Goal: Information Seeking & Learning: Learn about a topic

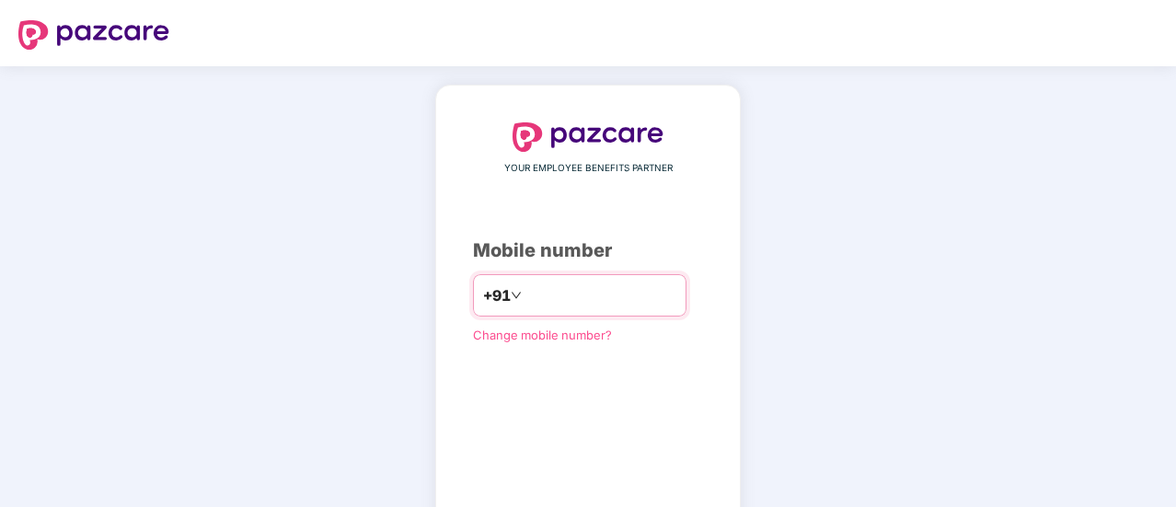
type input "**********"
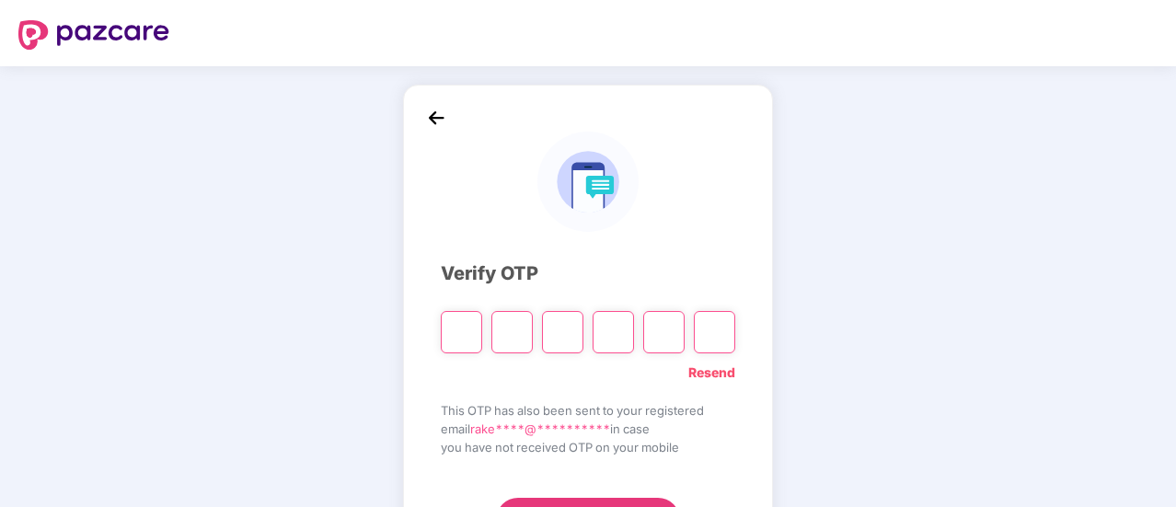
type input "*"
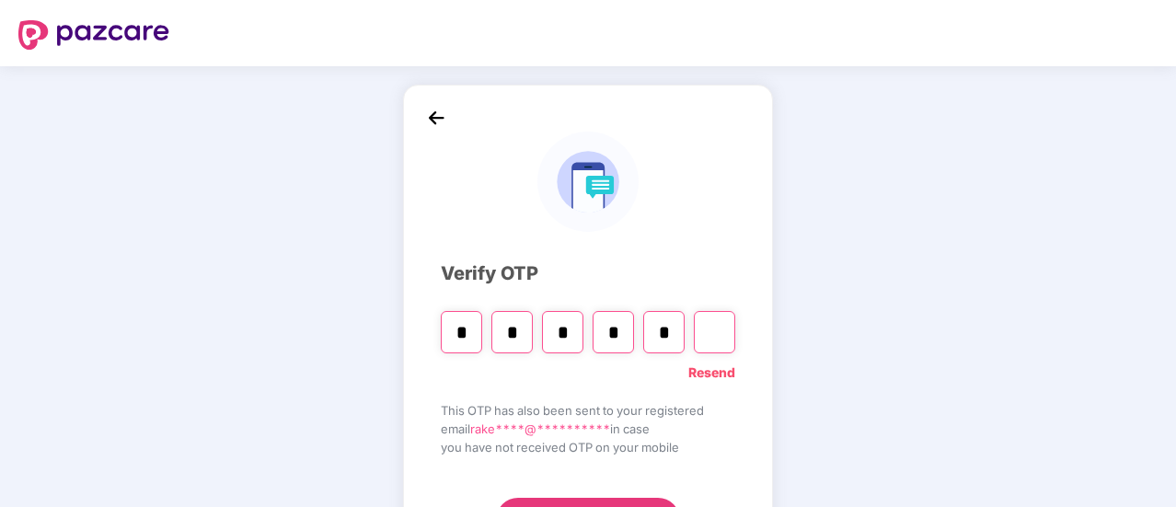
type input "*"
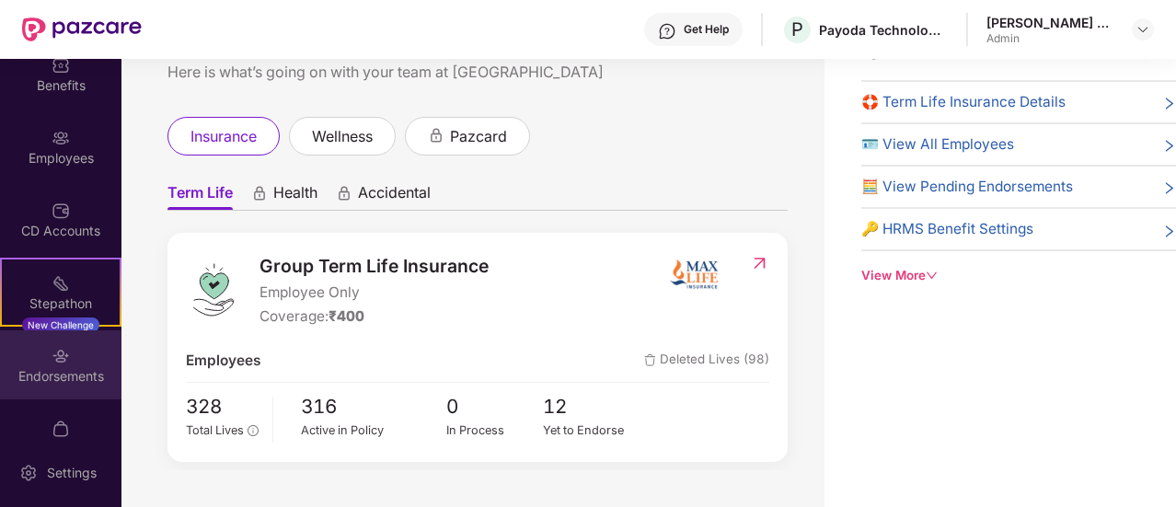
click at [54, 365] on div "Endorsements" at bounding box center [60, 364] width 121 height 69
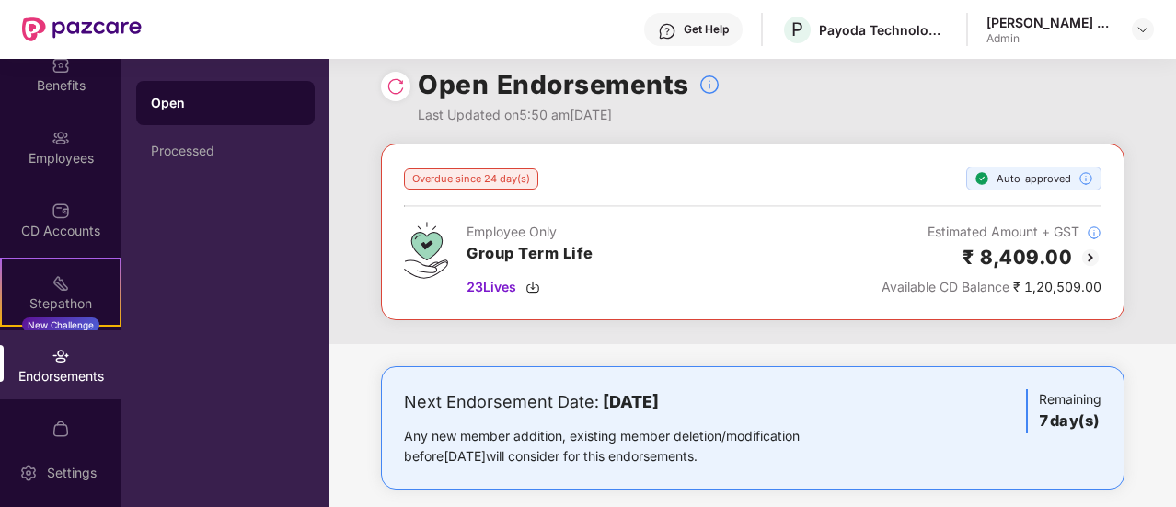
scroll to position [33, 0]
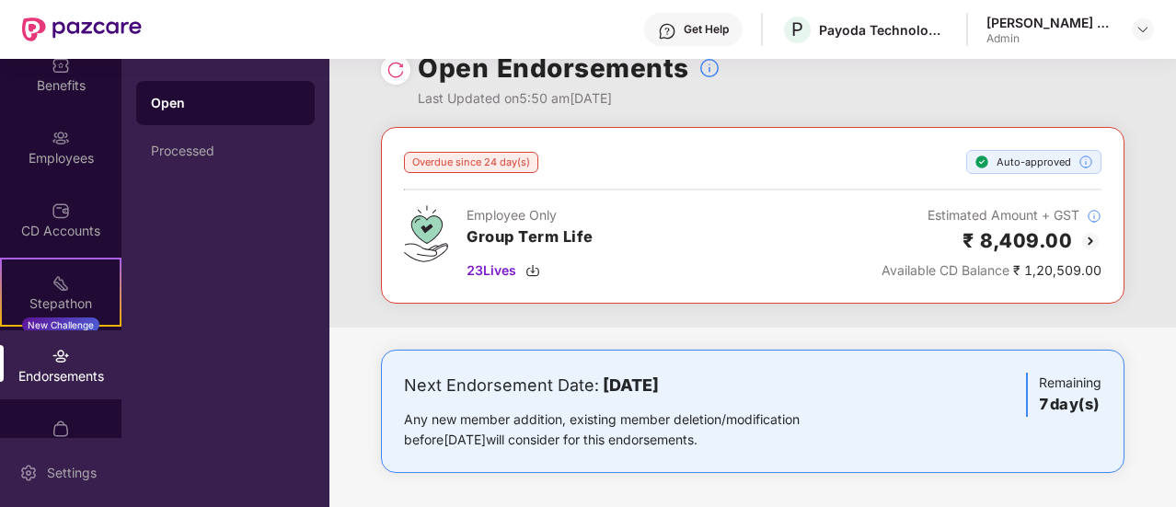
click at [64, 448] on div "Settings" at bounding box center [60, 472] width 121 height 69
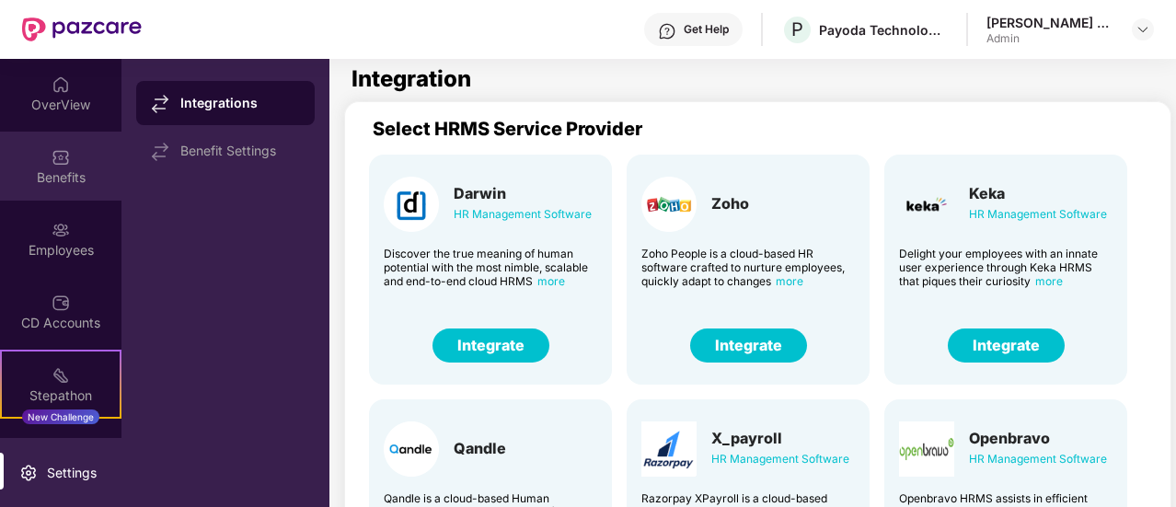
click at [68, 176] on div "Benefits" at bounding box center [60, 177] width 121 height 18
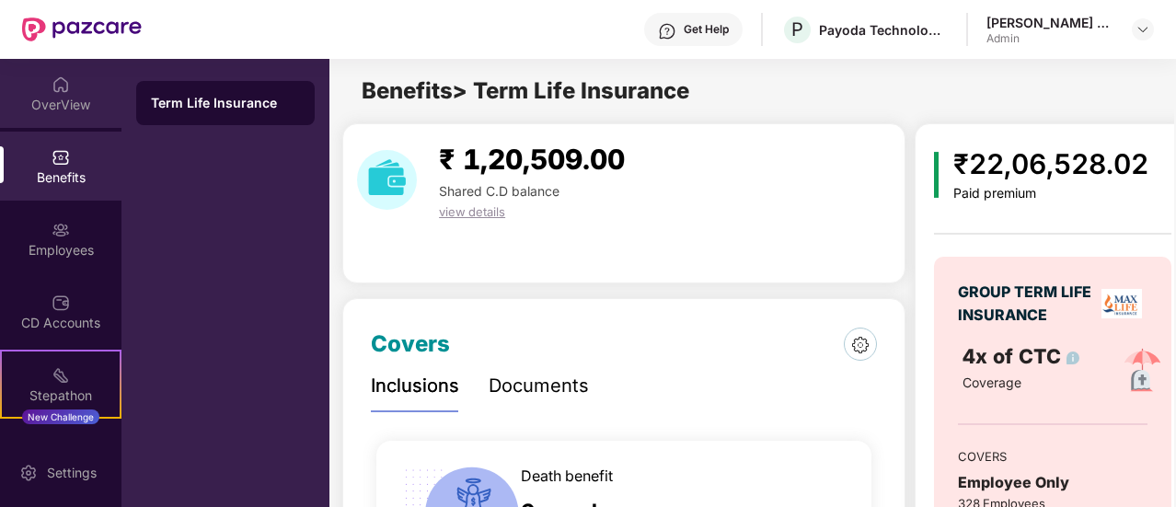
click at [55, 96] on div "OverView" at bounding box center [60, 105] width 121 height 18
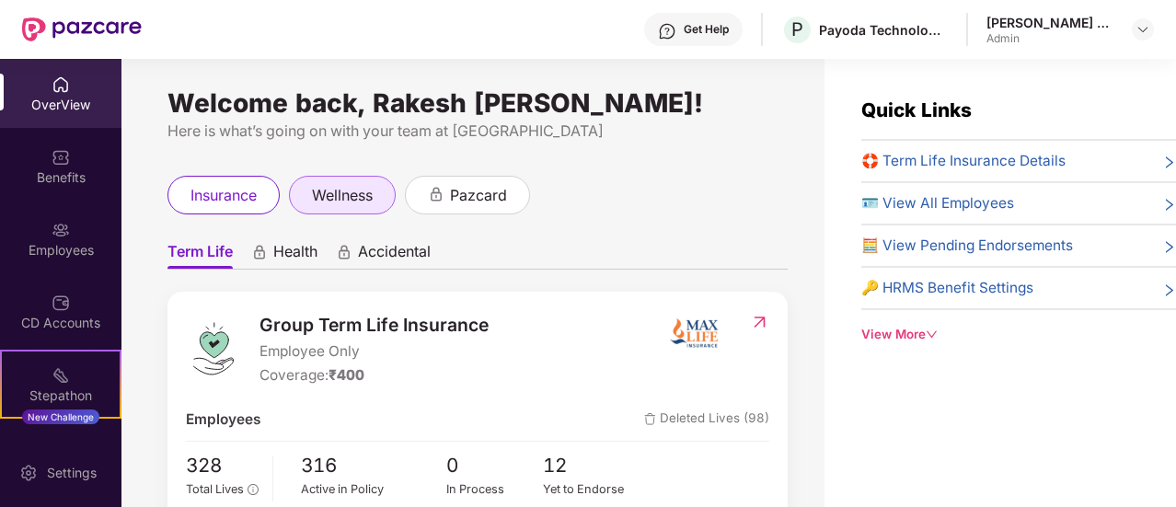
click at [363, 207] on span "wellness" at bounding box center [342, 195] width 61 height 23
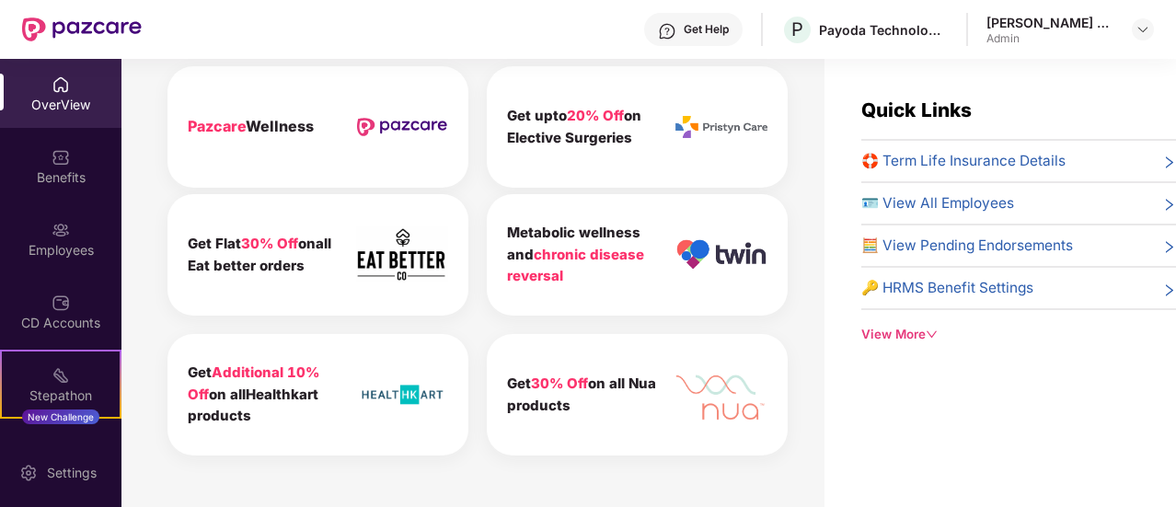
scroll to position [888, 0]
click at [889, 334] on div "View More" at bounding box center [1018, 334] width 315 height 19
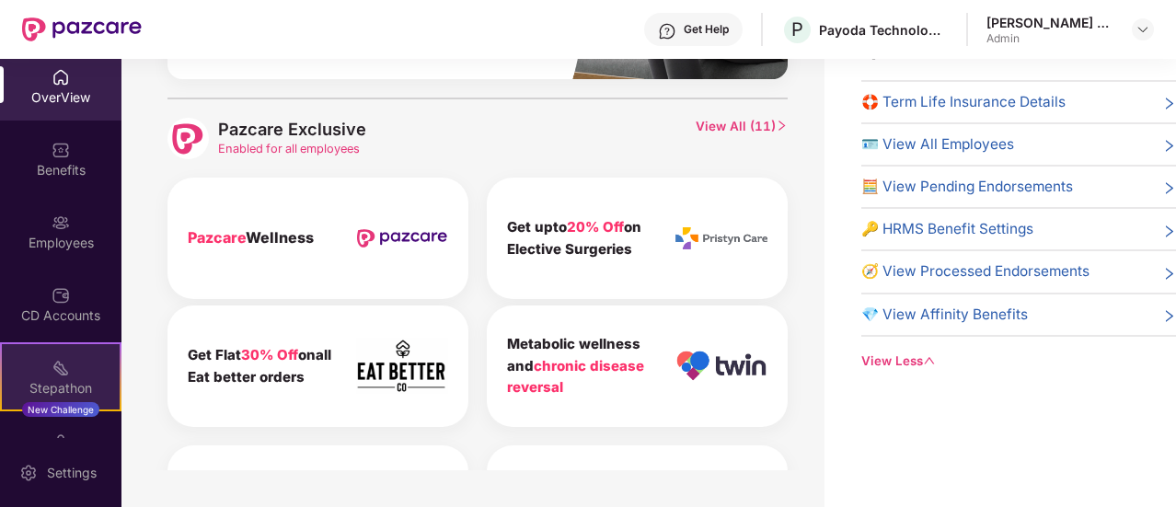
scroll to position [0, 0]
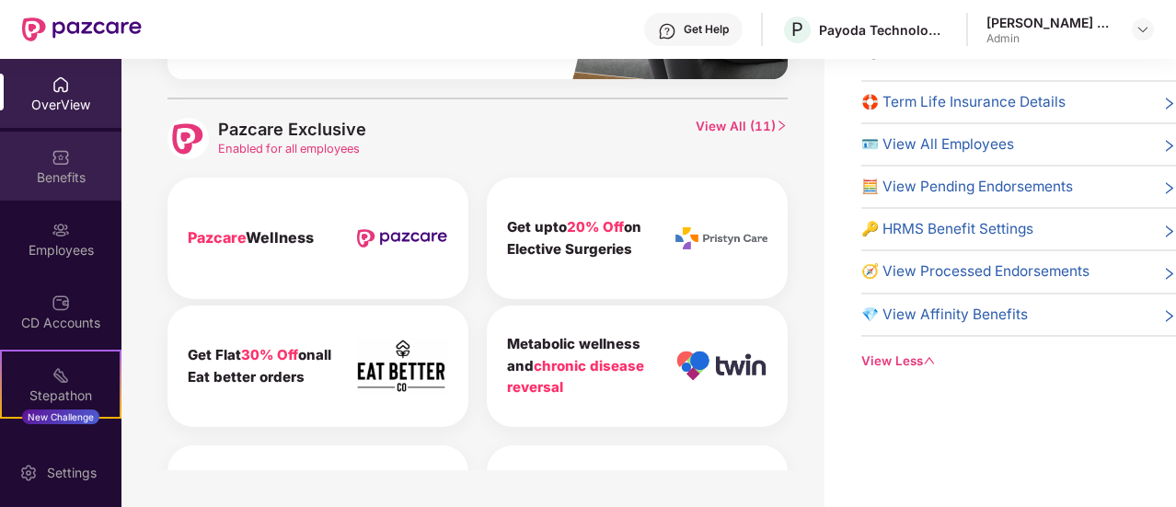
click at [61, 170] on div "Benefits" at bounding box center [60, 177] width 121 height 18
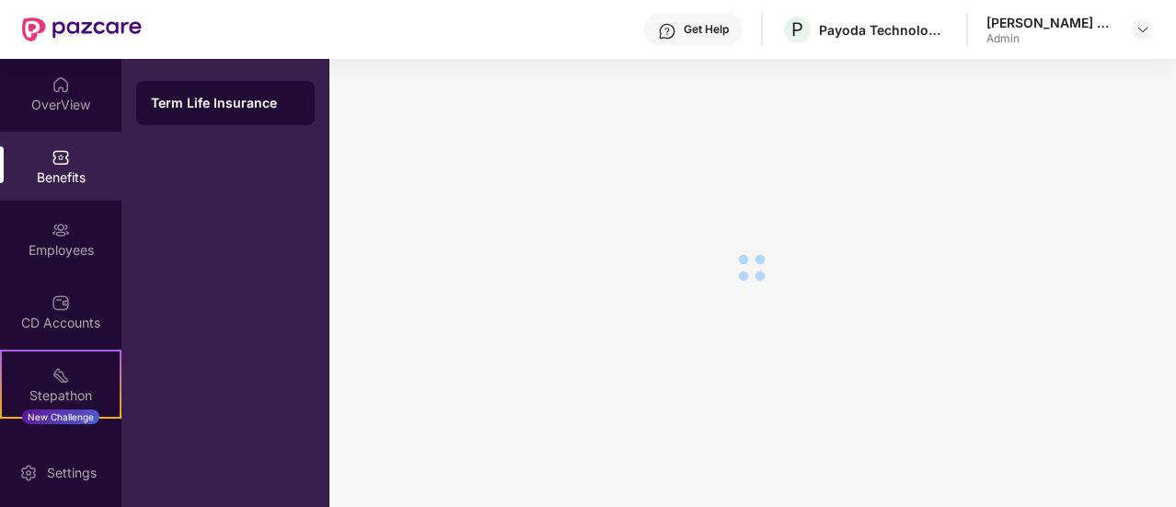
scroll to position [59, 0]
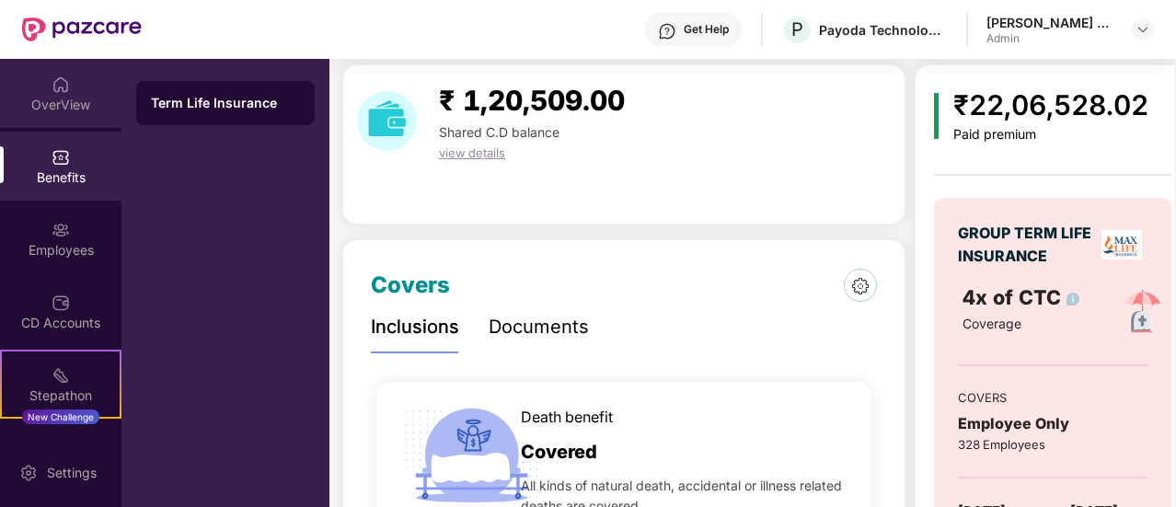
click at [57, 104] on div "OverView" at bounding box center [60, 105] width 121 height 18
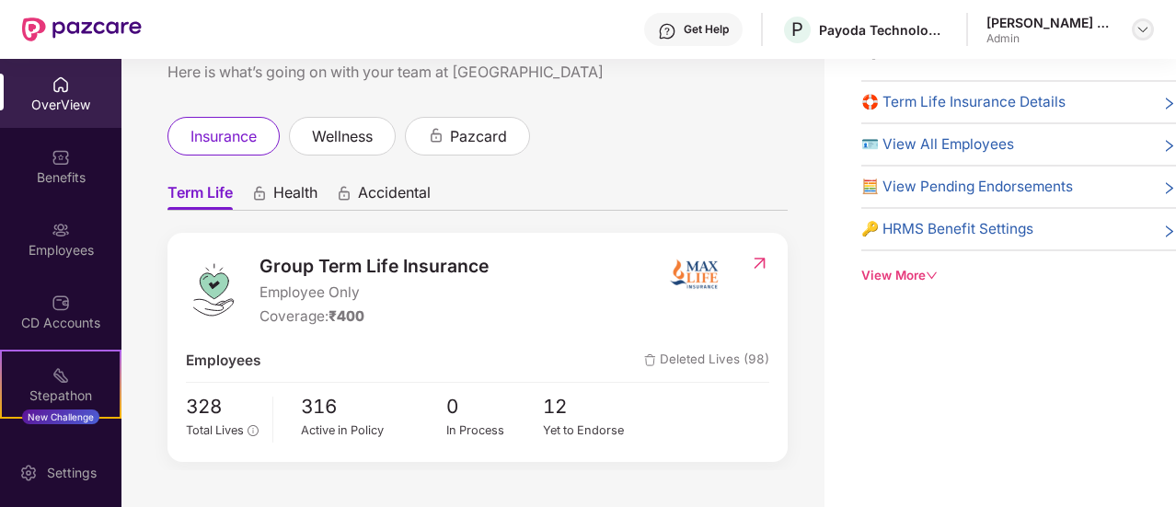
click at [1131, 29] on div at bounding box center [1142, 29] width 22 height 22
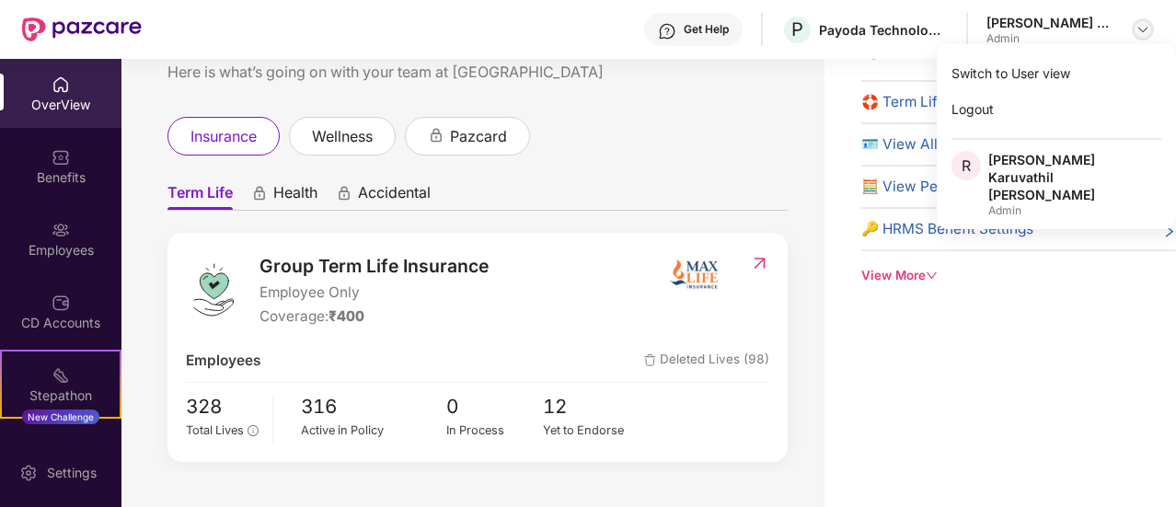
click at [1131, 29] on div at bounding box center [1142, 29] width 22 height 22
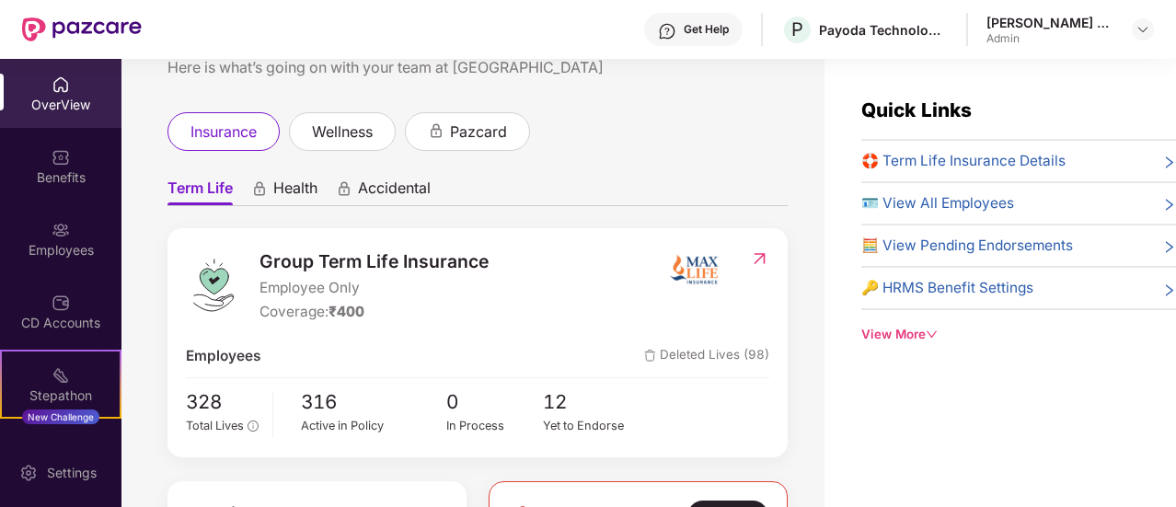
scroll to position [184, 0]
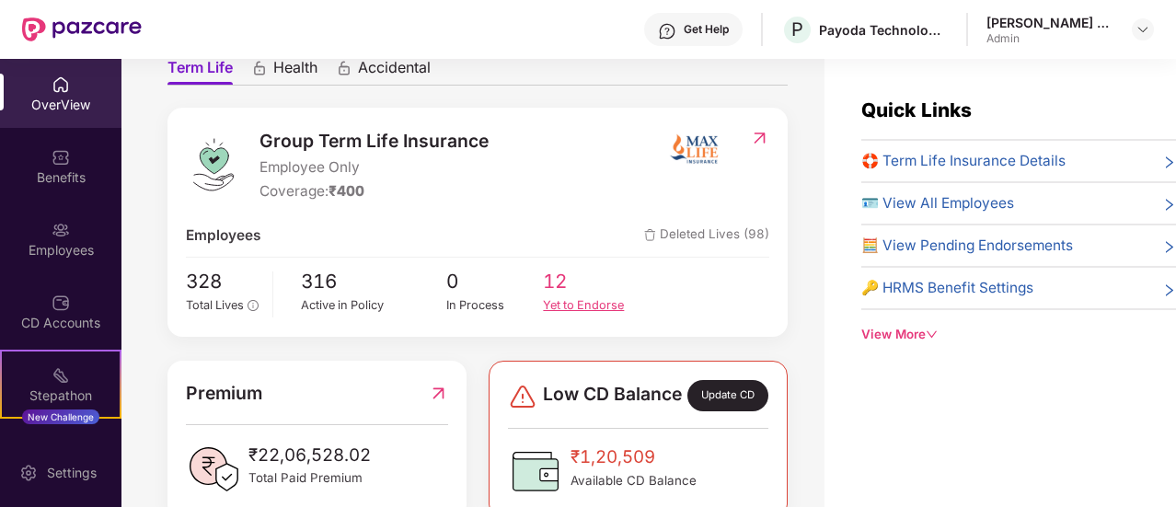
click at [570, 310] on div "Yet to Endorse" at bounding box center [592, 305] width 98 height 18
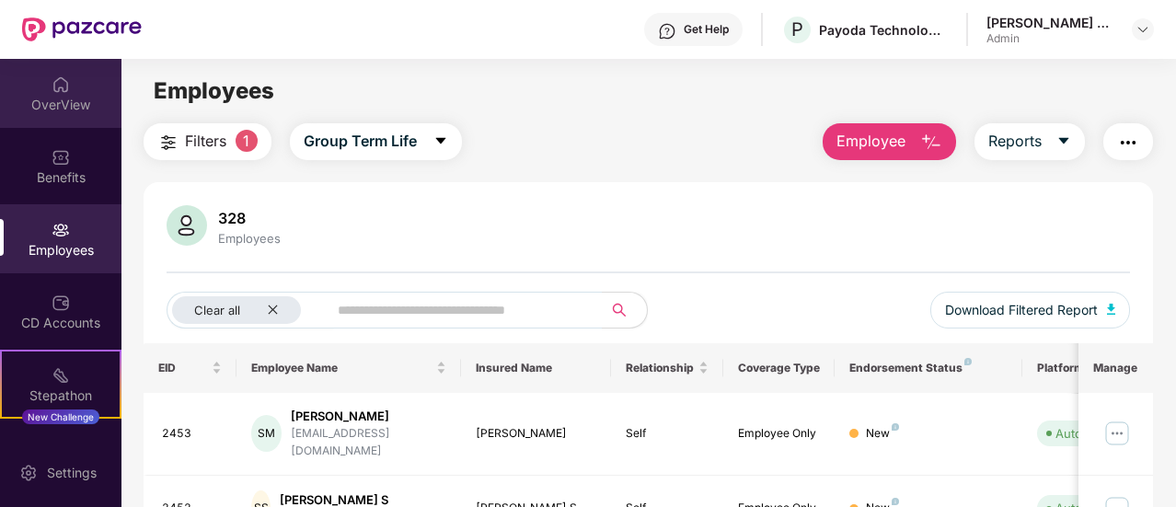
click at [69, 97] on div "OverView" at bounding box center [60, 105] width 121 height 18
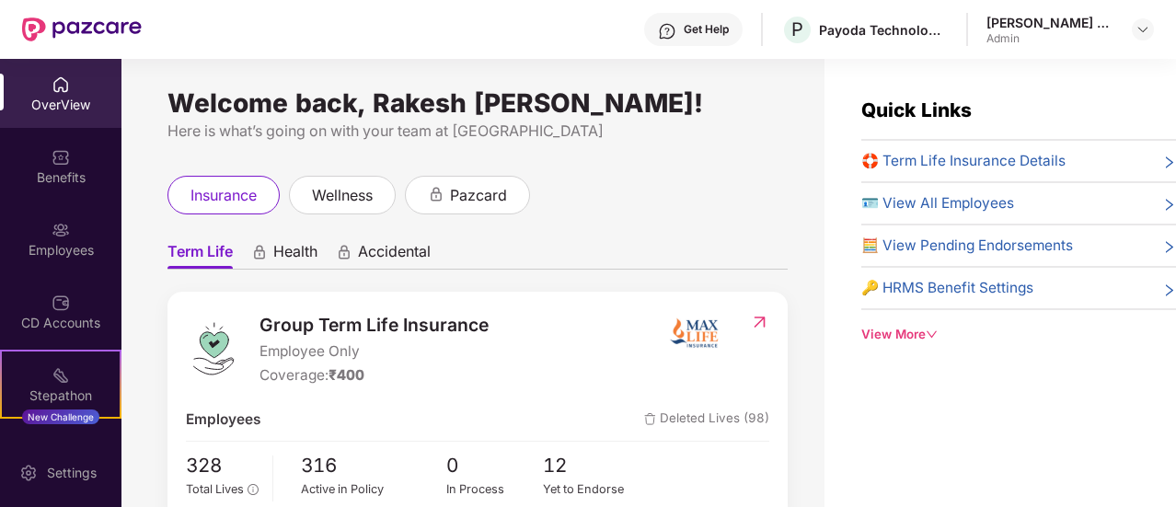
click at [46, 87] on div "OverView" at bounding box center [60, 93] width 121 height 69
click at [58, 396] on div "Stepathon" at bounding box center [61, 395] width 118 height 18
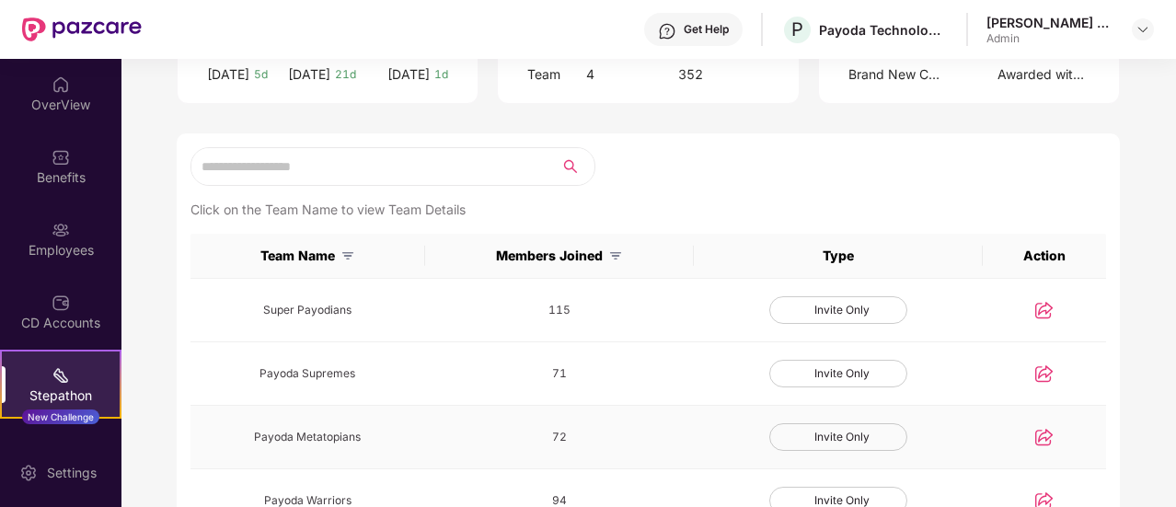
scroll to position [184, 0]
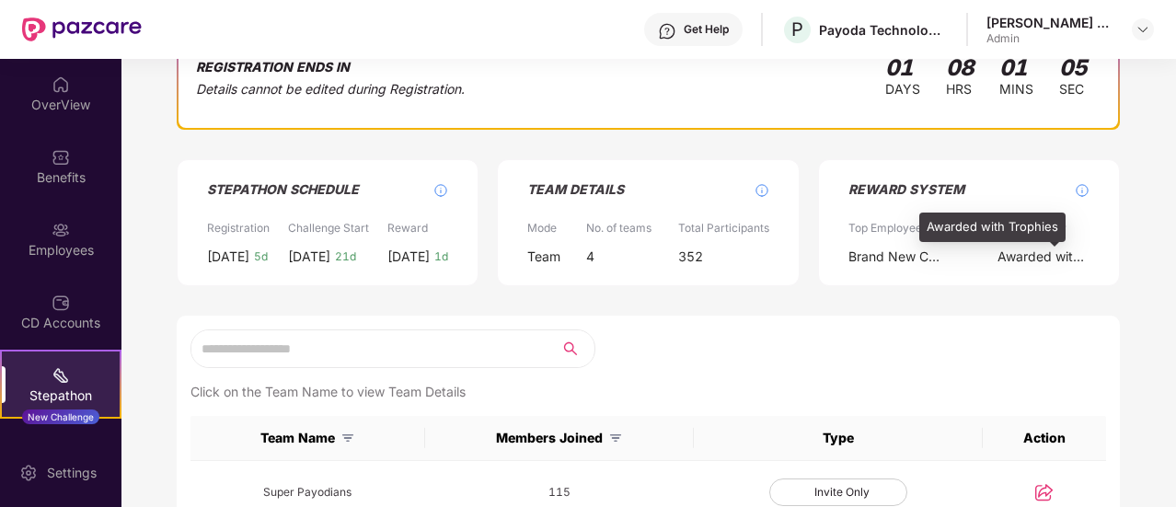
click at [1028, 251] on div "Awarded with Trophies" at bounding box center [1043, 257] width 92 height 20
click at [1027, 253] on div "Awarded with Trophies" at bounding box center [1043, 257] width 92 height 20
drag, startPoint x: 1016, startPoint y: 254, endPoint x: 1019, endPoint y: 312, distance: 58.0
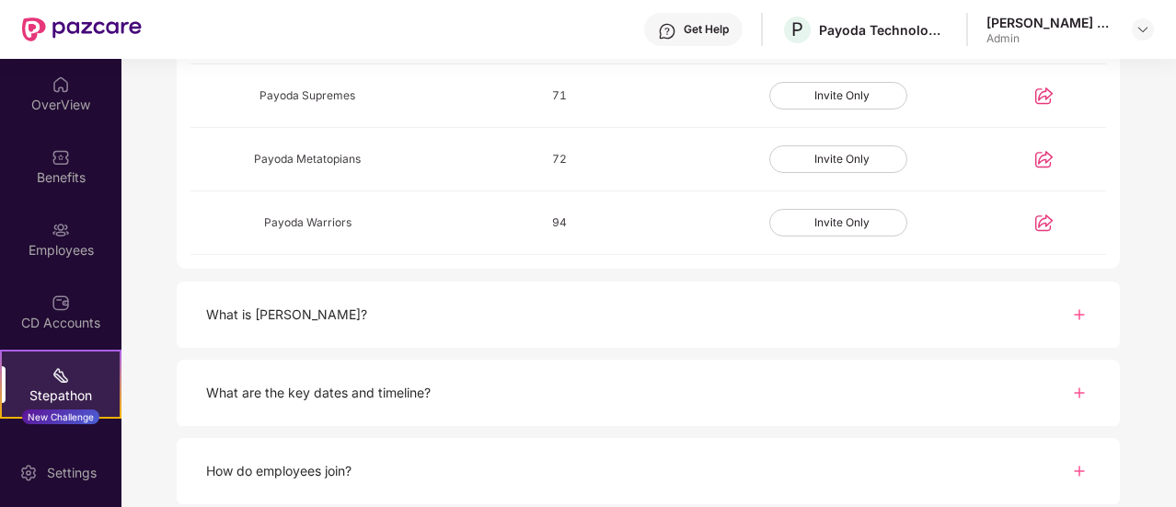
scroll to position [828, 0]
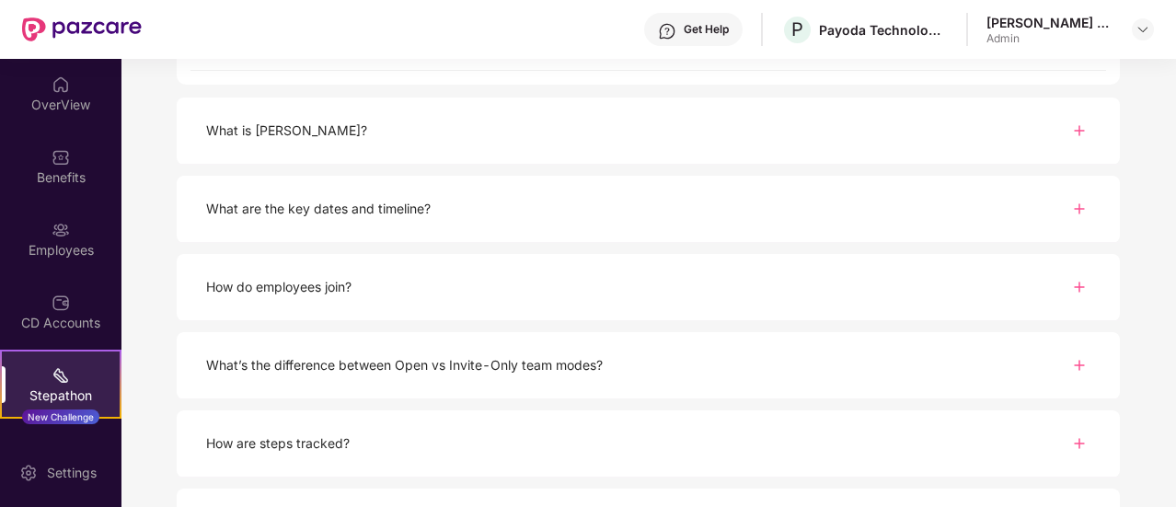
click at [1071, 205] on img at bounding box center [1079, 209] width 22 height 22
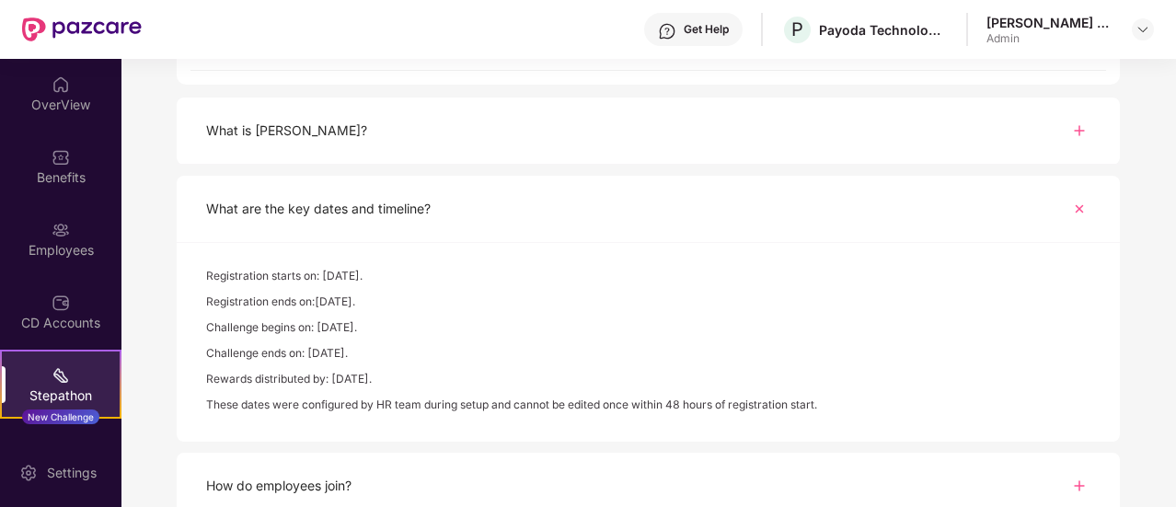
click at [430, 124] on div "What is [PERSON_NAME]?" at bounding box center [648, 131] width 943 height 67
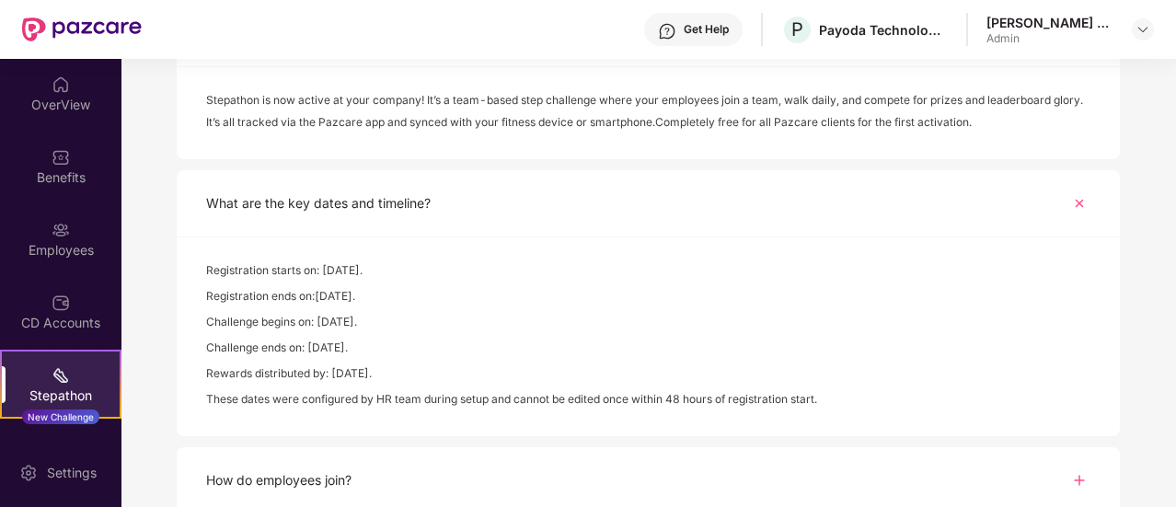
scroll to position [1104, 0]
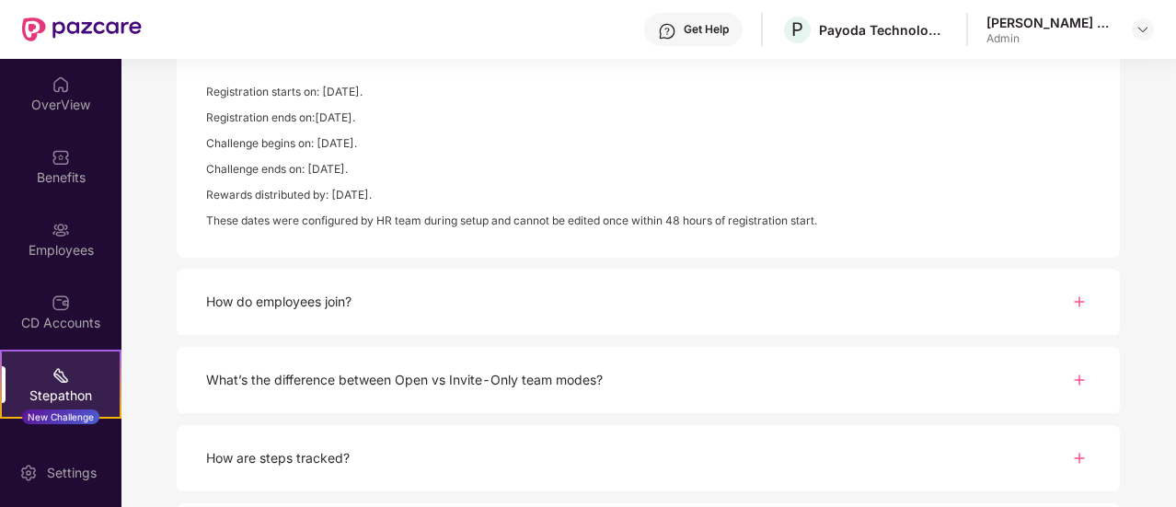
click at [458, 299] on div "How do employees join?" at bounding box center [648, 302] width 943 height 67
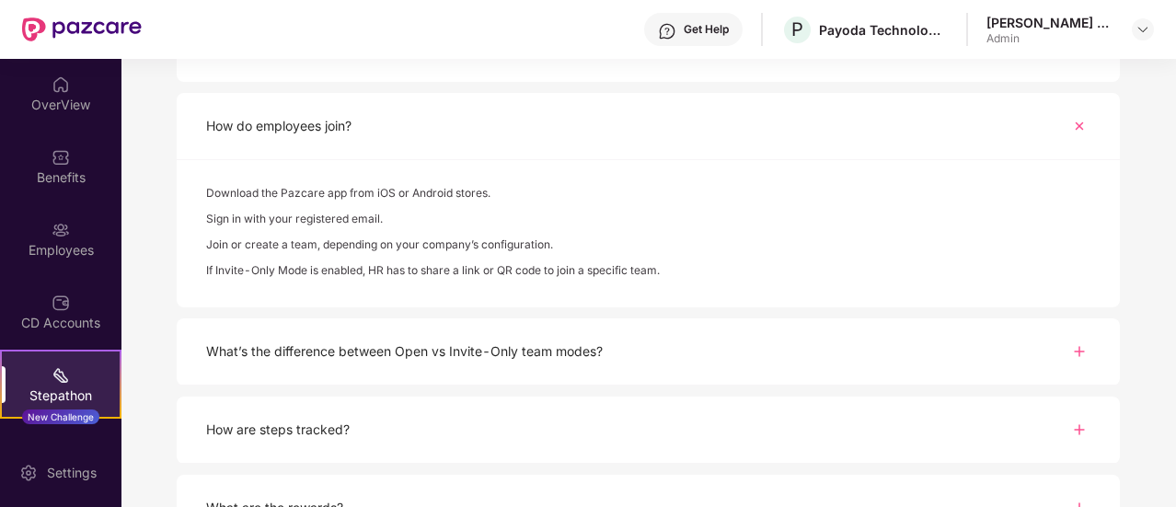
scroll to position [1288, 0]
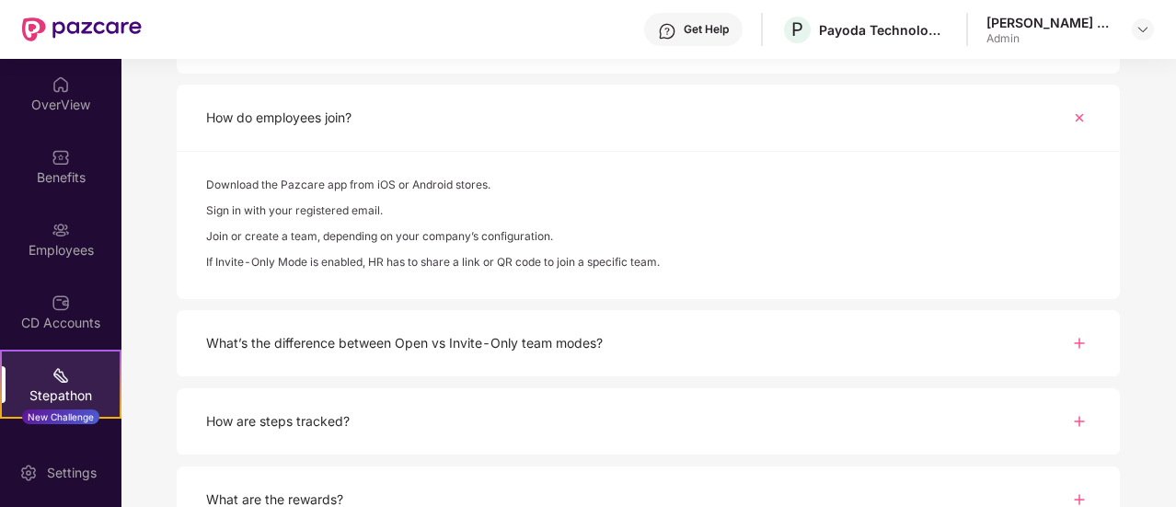
click at [684, 342] on div "What’s the difference between Open vs Invite-Only team modes?" at bounding box center [648, 343] width 943 height 67
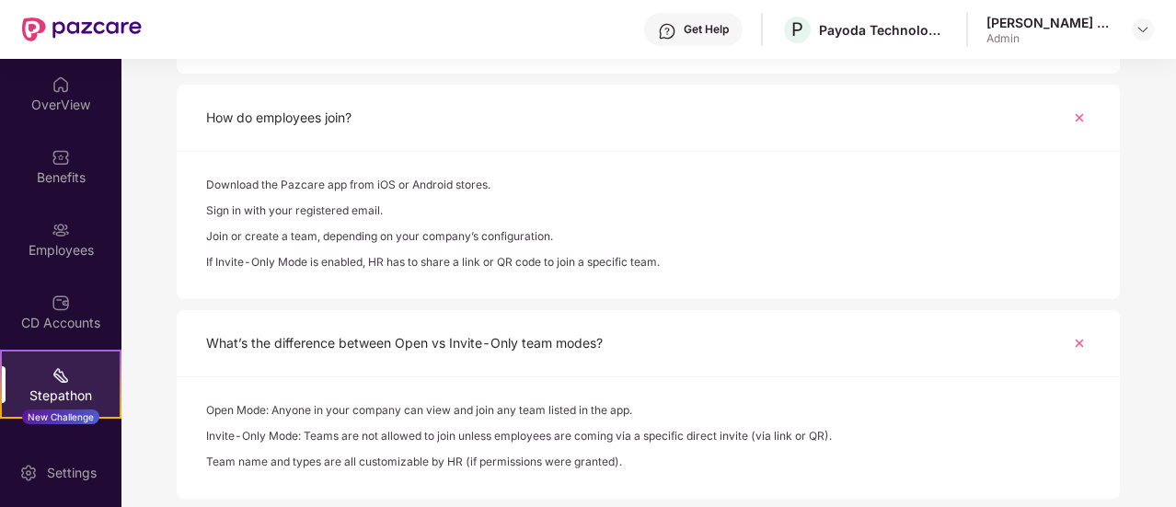
scroll to position [1472, 0]
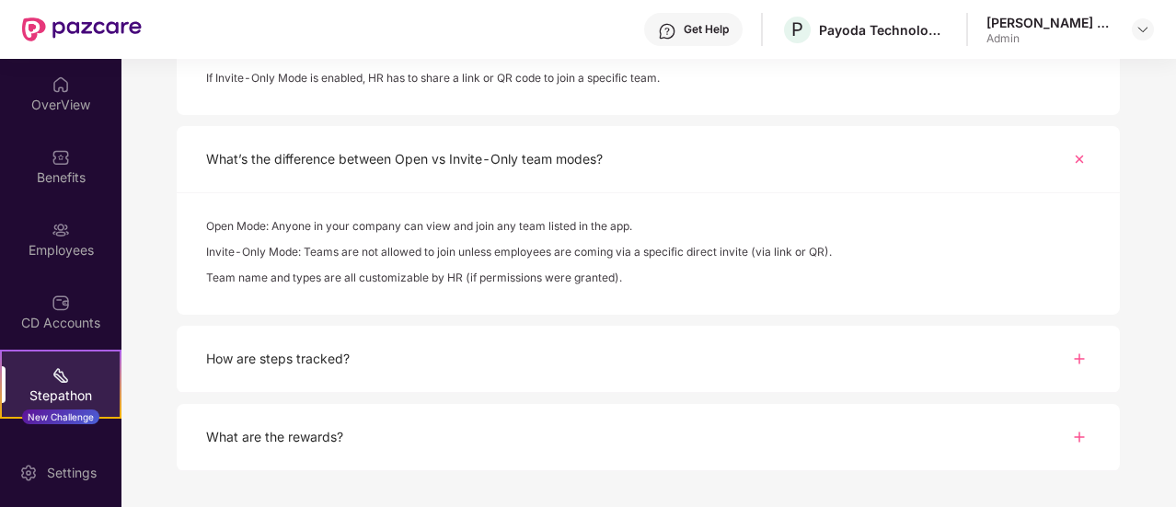
click at [488, 345] on div "How are steps tracked?" at bounding box center [648, 359] width 943 height 67
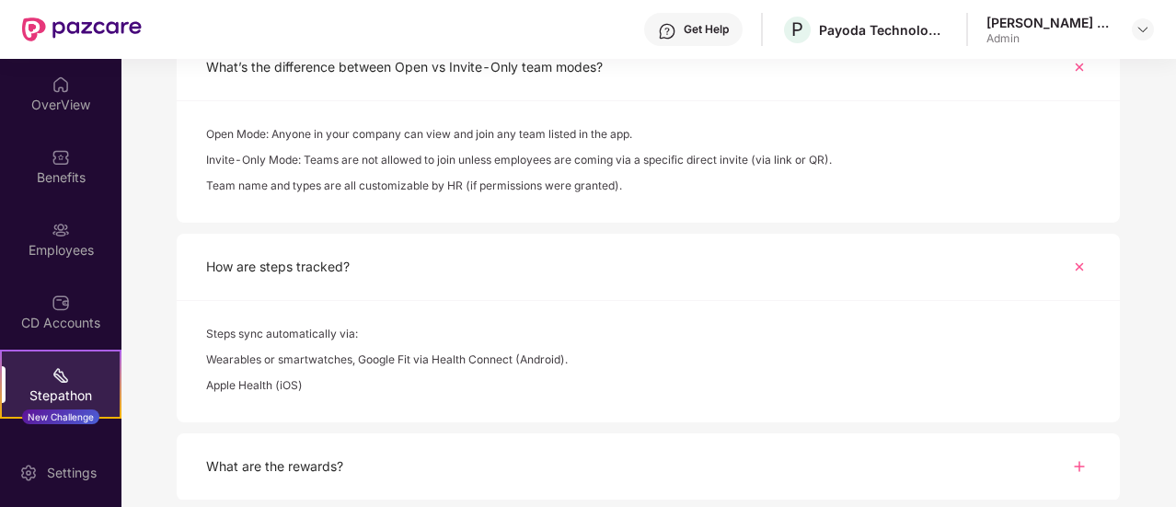
scroll to position [1635, 0]
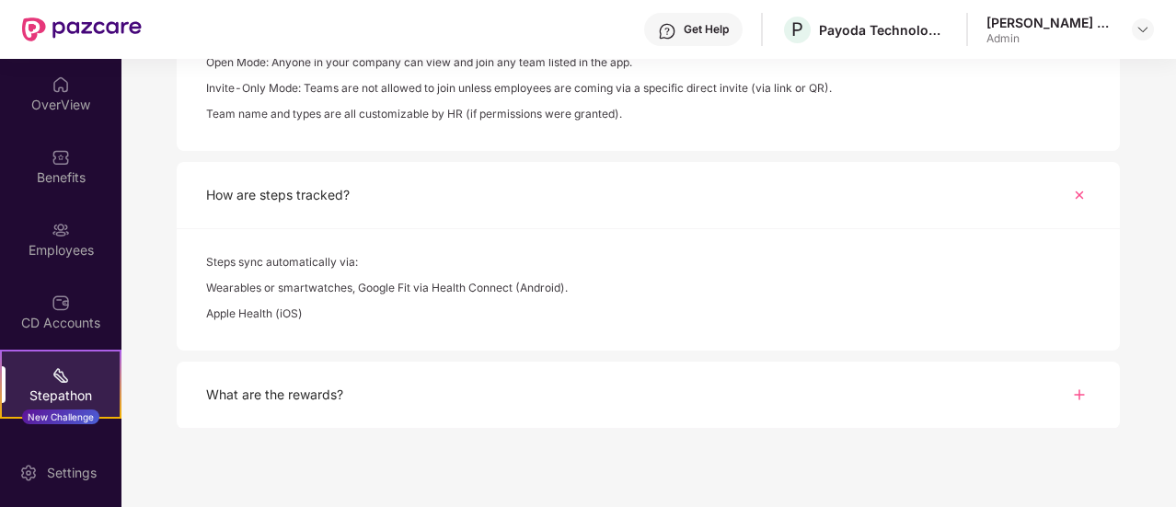
click at [389, 391] on div "What are the rewards?" at bounding box center [648, 394] width 943 height 67
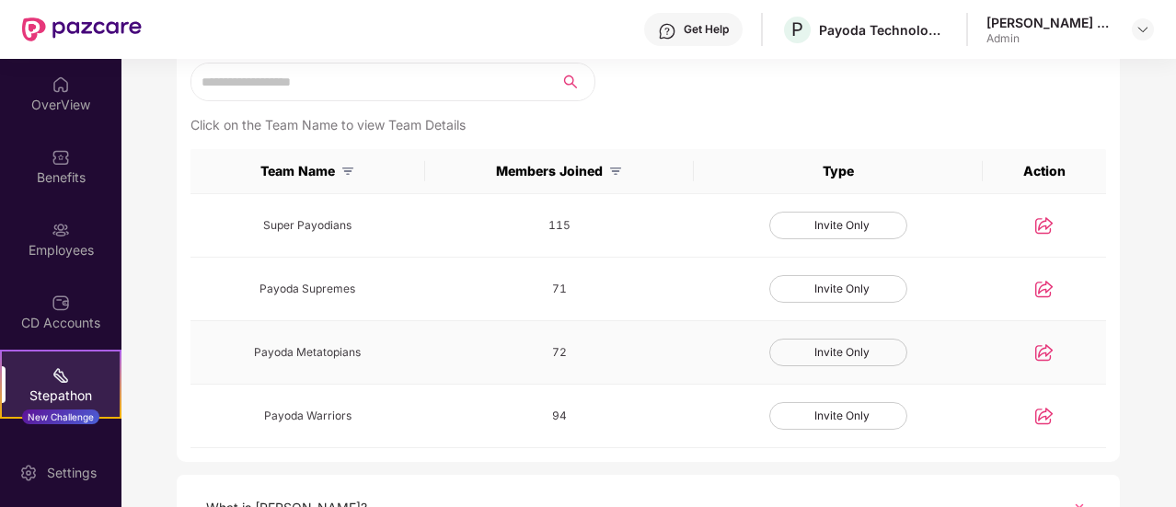
scroll to position [285, 0]
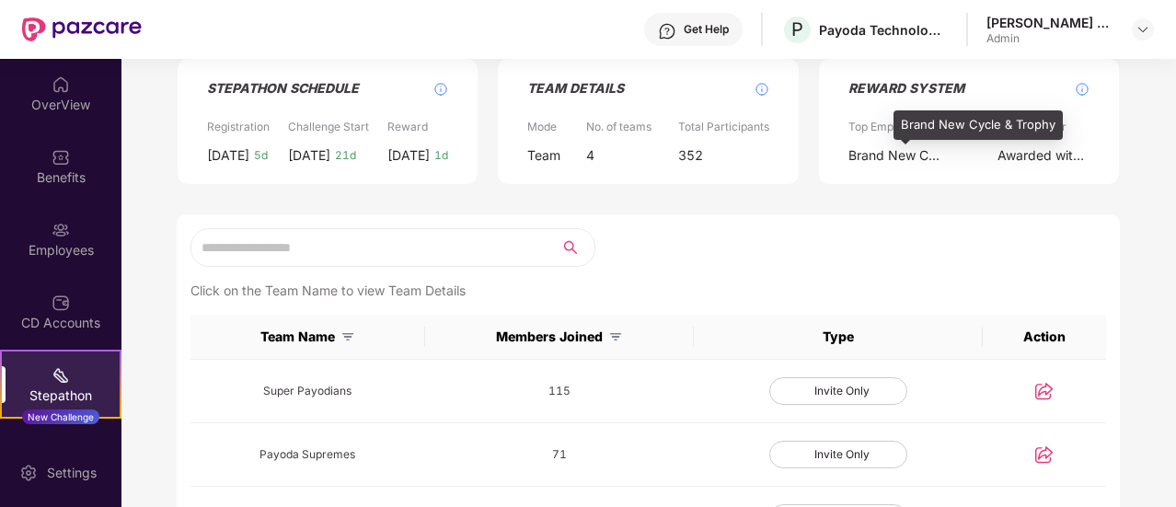
click at [886, 154] on div "Brand New Cycle & Trophy" at bounding box center [894, 155] width 92 height 20
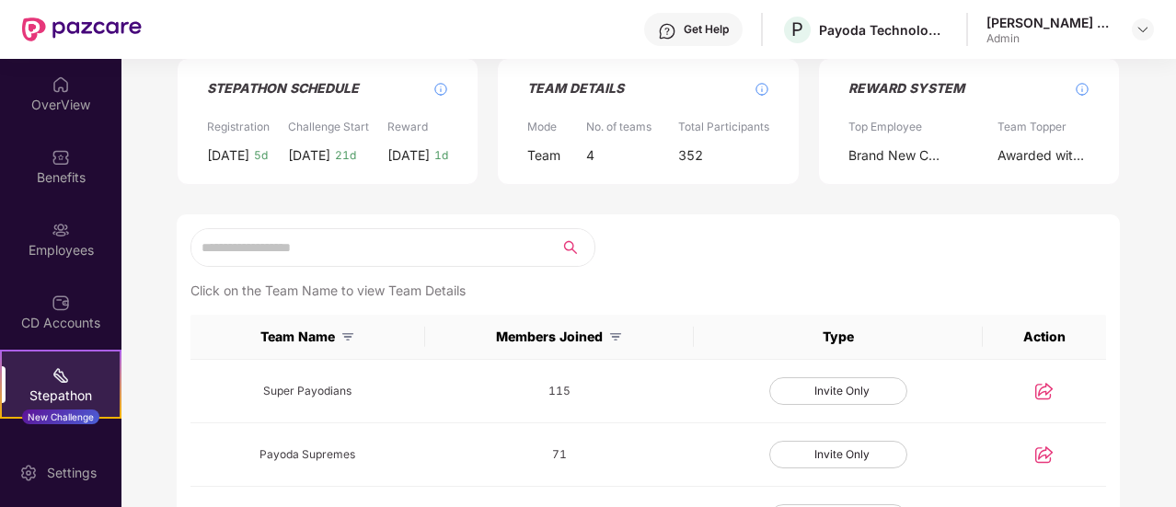
click at [903, 84] on div "Reward System" at bounding box center [906, 88] width 116 height 22
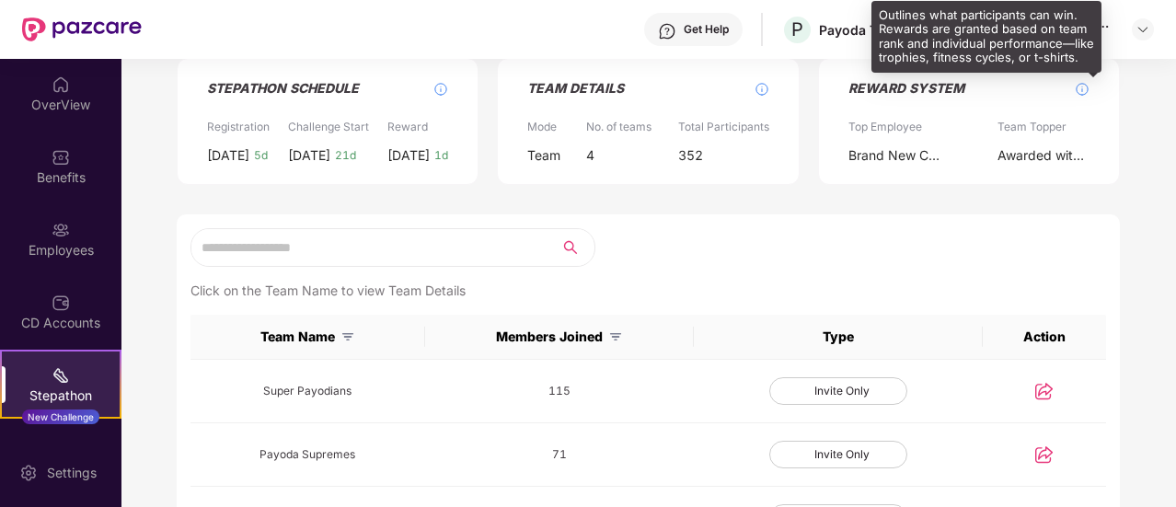
click at [1076, 84] on img at bounding box center [1081, 89] width 15 height 15
